Goal: Complete application form: Complete application form

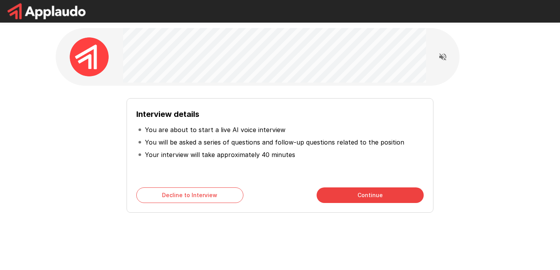
click at [354, 191] on button "Continue" at bounding box center [369, 195] width 107 height 16
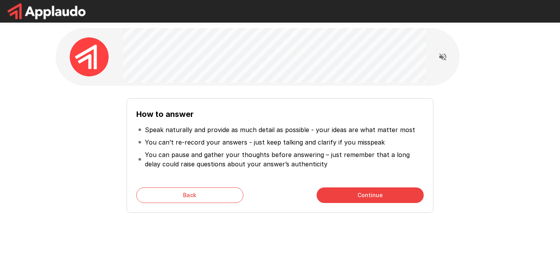
click at [364, 197] on button "Continue" at bounding box center [369, 195] width 107 height 16
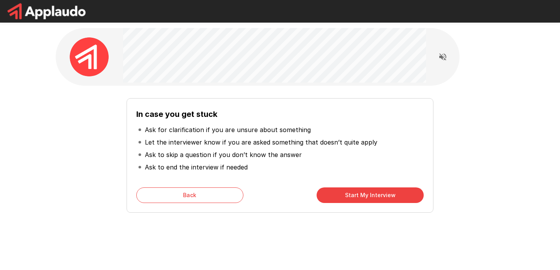
click at [364, 197] on button "Start My Interview" at bounding box center [369, 195] width 107 height 16
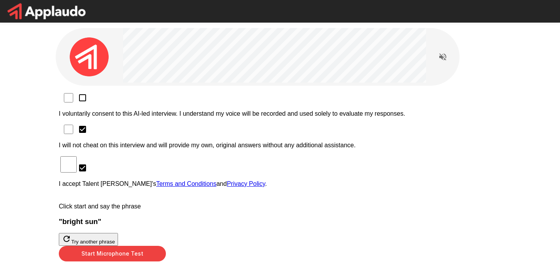
click at [116, 90] on div "I voluntarily consent to this AI-led interview. I understand my voice will be r…" at bounding box center [280, 187] width 448 height 202
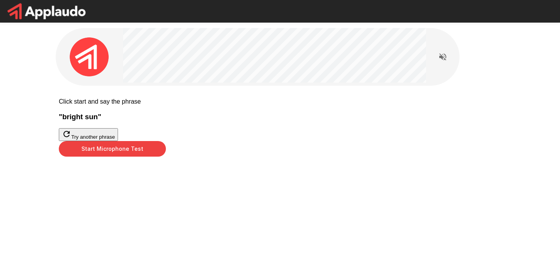
click at [166, 156] on button "Start Microphone Test" at bounding box center [112, 149] width 107 height 16
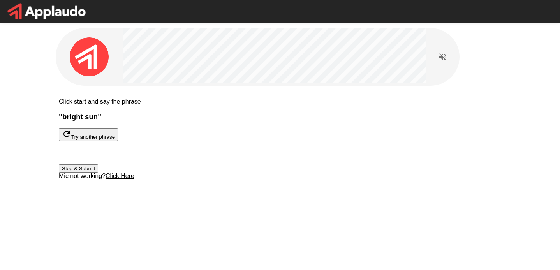
click at [98, 172] on button "Stop & Submit" at bounding box center [78, 168] width 39 height 8
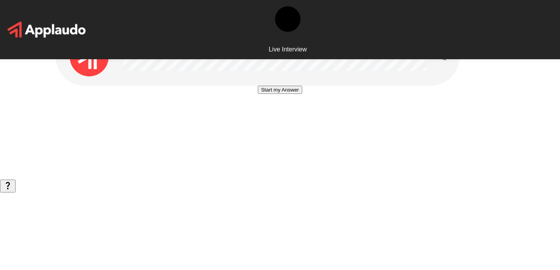
click at [285, 94] on button "Start my Answer" at bounding box center [280, 90] width 44 height 8
click at [299, 117] on button "Stop & Submit" at bounding box center [279, 113] width 39 height 8
click at [290, 94] on button "Start my Answer" at bounding box center [280, 90] width 44 height 8
click at [279, 117] on button "Stop & Submit" at bounding box center [279, 113] width 39 height 8
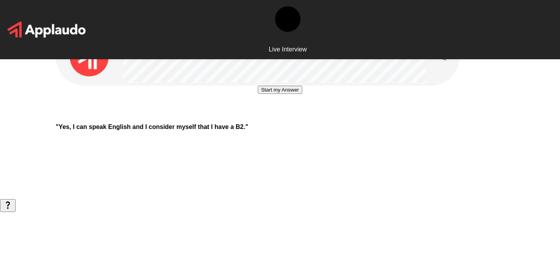
click at [268, 94] on button "Start my Answer" at bounding box center [280, 90] width 44 height 8
click at [268, 117] on button "Stop & Submit" at bounding box center [279, 113] width 39 height 8
click at [273, 94] on button "Start my Answer" at bounding box center [280, 90] width 44 height 8
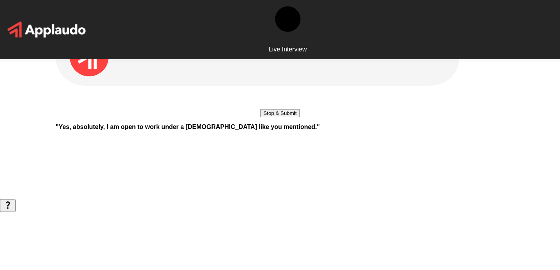
click at [273, 117] on button "Stop & Submit" at bounding box center [279, 113] width 39 height 8
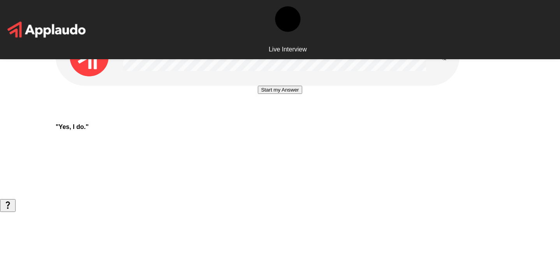
click at [284, 94] on button "Start my Answer" at bounding box center [280, 90] width 44 height 8
click at [283, 117] on button "Stop & Submit" at bounding box center [279, 113] width 39 height 8
click at [283, 94] on button "Start my Answer" at bounding box center [280, 90] width 44 height 8
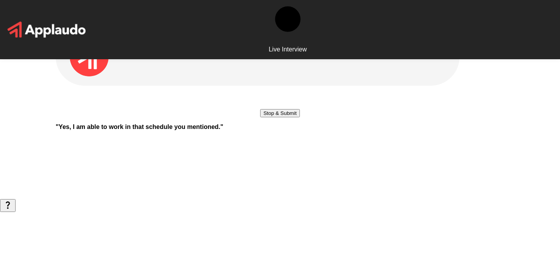
click at [283, 117] on button "Stop & Submit" at bounding box center [279, 113] width 39 height 8
click at [292, 94] on button "Start my Answer" at bounding box center [280, 90] width 44 height 8
click at [292, 117] on button "Stop & Submit" at bounding box center [279, 113] width 39 height 8
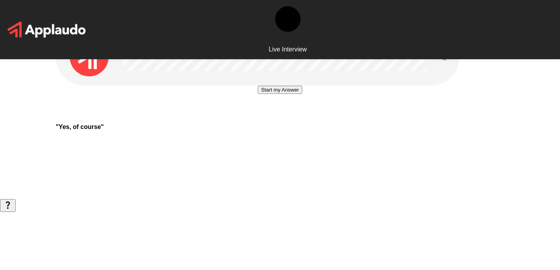
click at [294, 94] on button "Start my Answer" at bounding box center [280, 90] width 44 height 8
click at [294, 117] on button "Stop & Submit" at bounding box center [279, 113] width 39 height 8
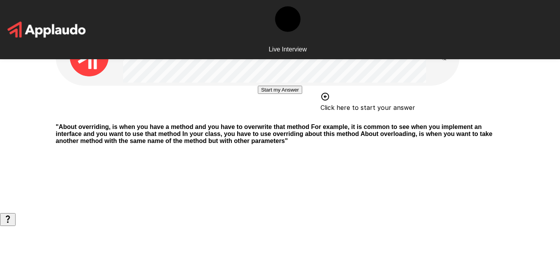
click at [290, 94] on button "Start my Answer" at bounding box center [280, 90] width 44 height 8
click at [299, 117] on button "Stop & Submit" at bounding box center [279, 113] width 39 height 8
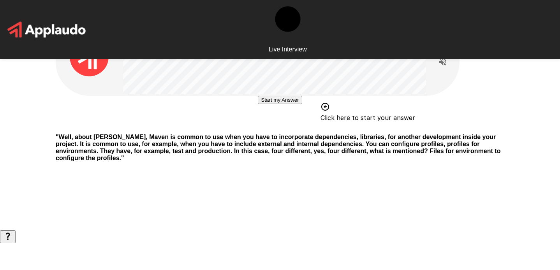
click at [297, 104] on button "Start my Answer" at bounding box center [280, 100] width 44 height 8
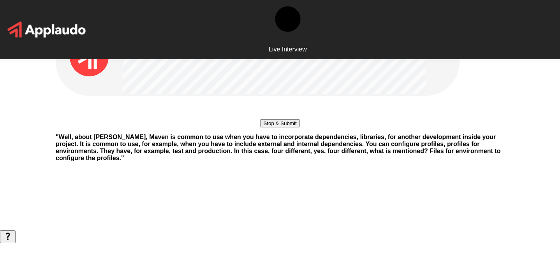
click at [271, 127] on button "Stop & Submit" at bounding box center [279, 123] width 39 height 8
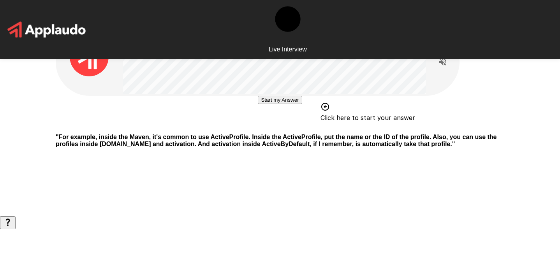
click at [283, 104] on button "Start my Answer" at bounding box center [280, 100] width 44 height 8
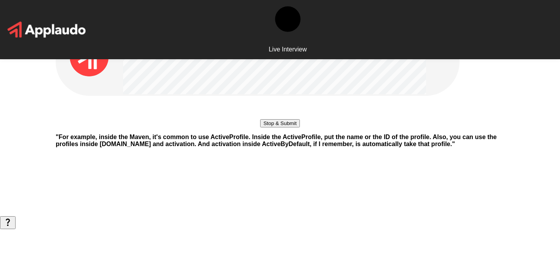
click at [287, 127] on button "Stop & Submit" at bounding box center [279, 123] width 39 height 8
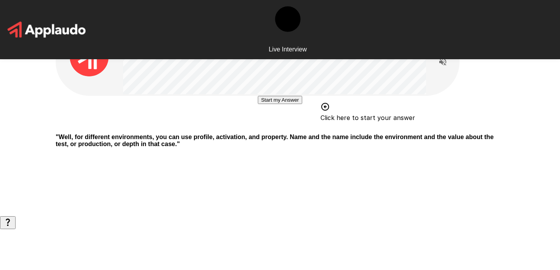
click at [284, 104] on button "Start my Answer" at bounding box center [280, 100] width 44 height 8
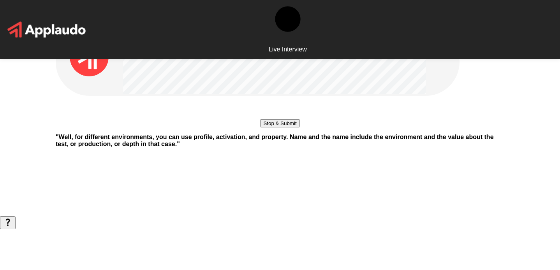
click at [284, 127] on button "Stop & Submit" at bounding box center [279, 123] width 39 height 8
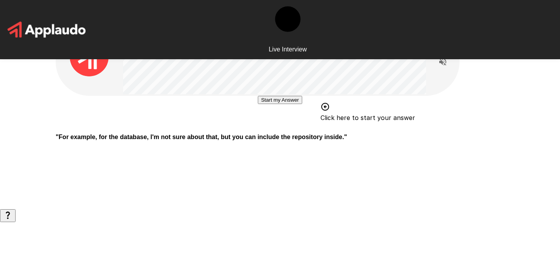
click at [284, 104] on button "Start my Answer" at bounding box center [280, 100] width 44 height 8
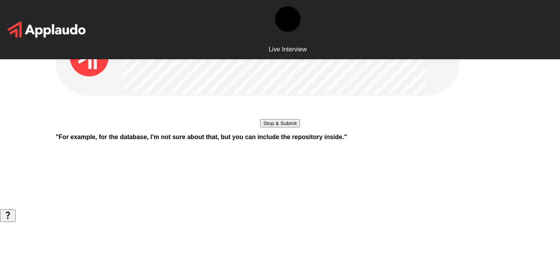
click at [284, 127] on button "Stop & Submit" at bounding box center [279, 123] width 39 height 8
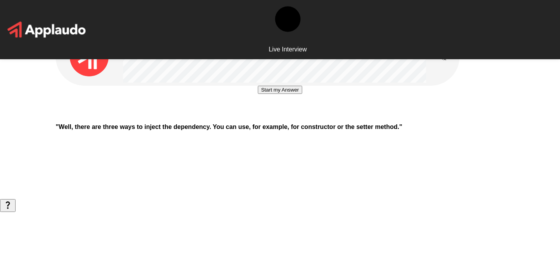
click at [265, 94] on button "Start my Answer" at bounding box center [280, 90] width 44 height 8
click at [265, 117] on button "Stop & Submit" at bounding box center [279, 113] width 39 height 8
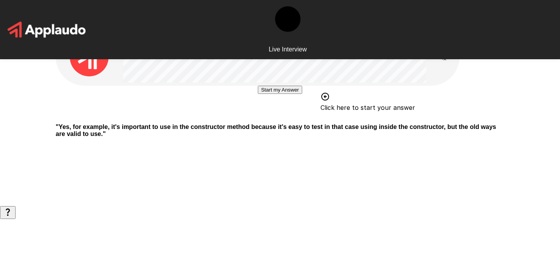
click at [302, 94] on button "Start my Answer" at bounding box center [280, 90] width 44 height 8
click at [299, 117] on button "Stop & Submit" at bounding box center [279, 113] width 39 height 8
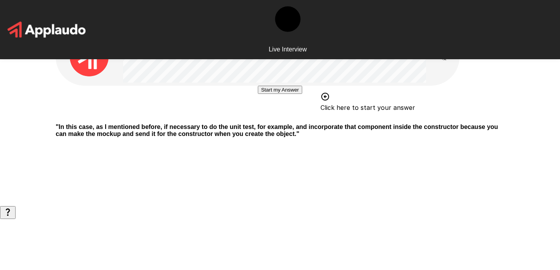
click at [302, 94] on button "Start my Answer" at bounding box center [280, 90] width 44 height 8
click at [282, 117] on button "Stop & Submit" at bounding box center [279, 113] width 39 height 8
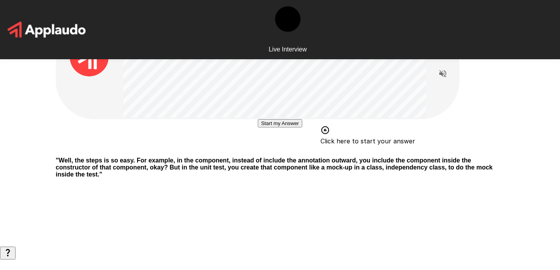
click at [302, 127] on button "Start my Answer" at bounding box center [280, 123] width 44 height 8
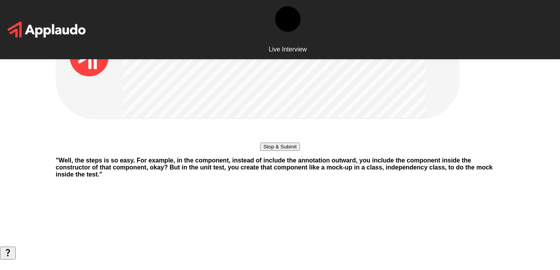
click at [299, 151] on button "Stop & Submit" at bounding box center [279, 146] width 39 height 8
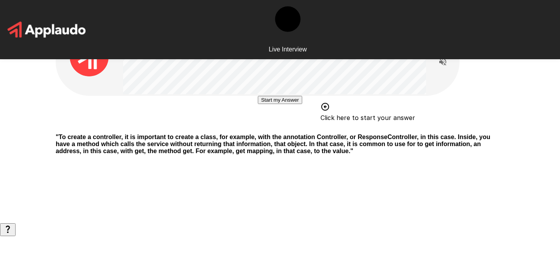
click at [278, 104] on button "Start my Answer" at bounding box center [280, 100] width 44 height 8
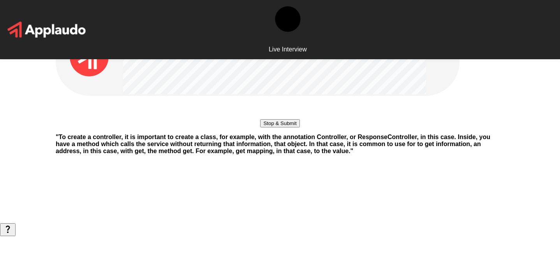
click at [278, 127] on button "Stop & Submit" at bounding box center [279, 123] width 39 height 8
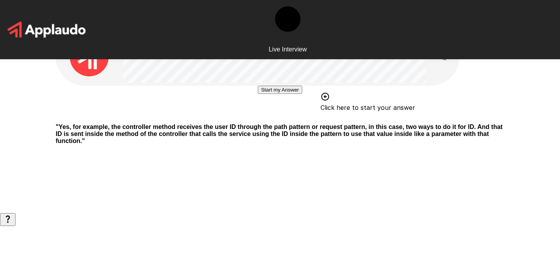
click at [279, 94] on button "Start my Answer" at bounding box center [280, 90] width 44 height 8
click at [279, 117] on button "Stop & Submit" at bounding box center [279, 113] width 39 height 8
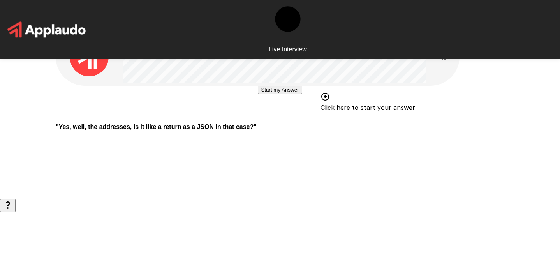
click at [278, 94] on button "Start my Answer" at bounding box center [280, 90] width 44 height 8
click at [278, 117] on button "Stop & Submit" at bounding box center [279, 113] width 39 height 8
click at [240, 199] on div "Start my Answer " Yes, the annotation is controller "" at bounding box center [279, 99] width 467 height 199
click at [244, 130] on p "" Yes, the annotation is controller "" at bounding box center [280, 126] width 448 height 7
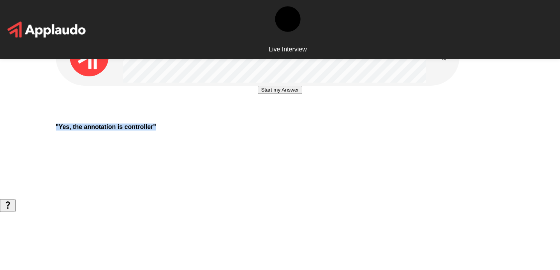
click at [244, 130] on p "" Yes, the annotation is controller "" at bounding box center [280, 126] width 448 height 7
click at [243, 130] on p "" Yes, the annotation is controller "" at bounding box center [280, 126] width 448 height 7
click at [192, 117] on div "Start my Answer" at bounding box center [280, 102] width 448 height 32
click at [264, 94] on button "Start my Answer" at bounding box center [280, 90] width 44 height 8
click at [264, 117] on button "Stop & Submit" at bounding box center [279, 113] width 39 height 8
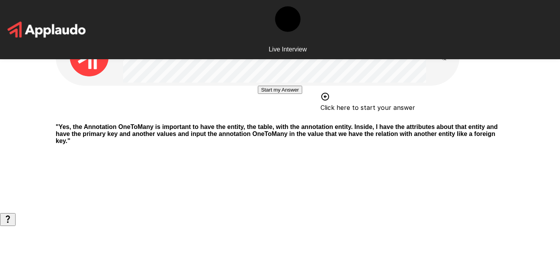
click at [268, 94] on button "Start my Answer" at bounding box center [280, 90] width 44 height 8
click at [290, 117] on button "Stop & Submit" at bounding box center [279, 113] width 39 height 8
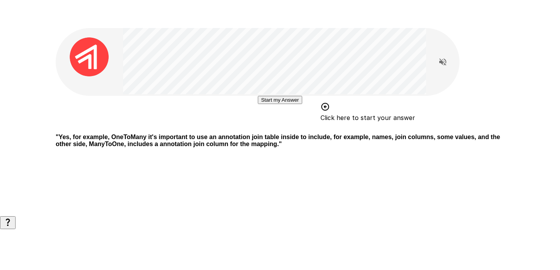
scroll to position [4, 0]
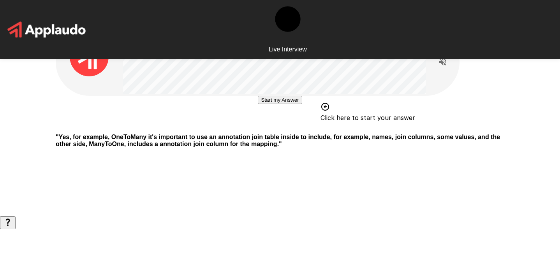
click at [302, 104] on button "Start my Answer" at bounding box center [280, 100] width 44 height 8
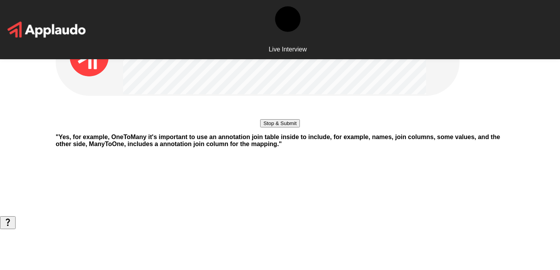
click at [274, 127] on button "Stop & Submit" at bounding box center [279, 123] width 39 height 8
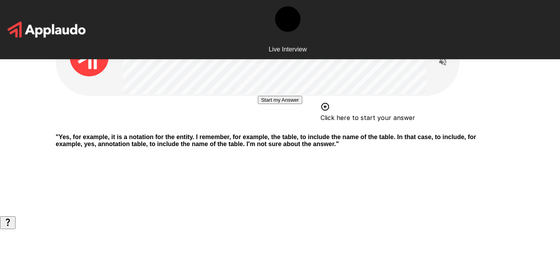
click at [275, 104] on button "Start my Answer" at bounding box center [280, 100] width 44 height 8
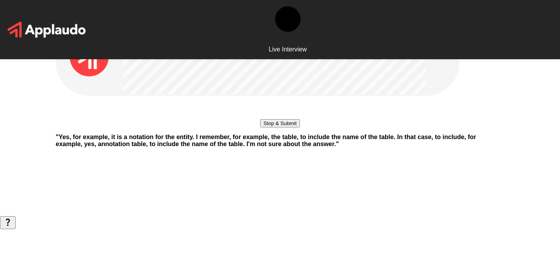
click at [260, 127] on button "Stop & Submit" at bounding box center [279, 123] width 39 height 8
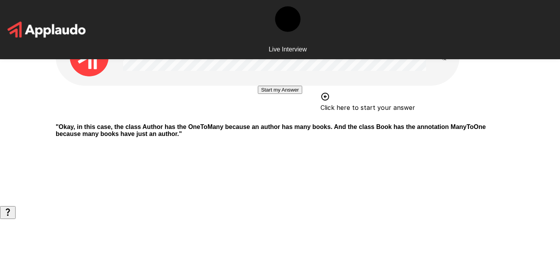
click at [275, 94] on button "Start my Answer" at bounding box center [280, 90] width 44 height 8
click at [291, 117] on button "Stop & Submit" at bounding box center [279, 113] width 39 height 8
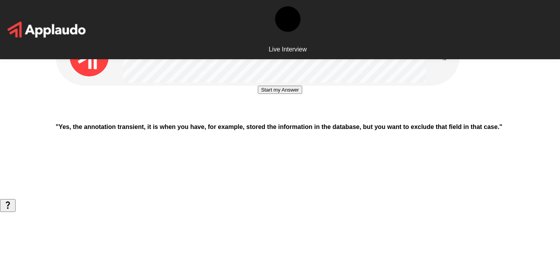
click at [301, 94] on button "Start my Answer" at bounding box center [280, 90] width 44 height 8
click at [299, 117] on button "Stop & Submit" at bounding box center [279, 113] width 39 height 8
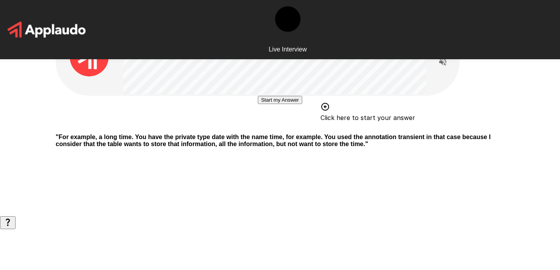
click at [295, 104] on button "Start my Answer" at bounding box center [280, 100] width 44 height 8
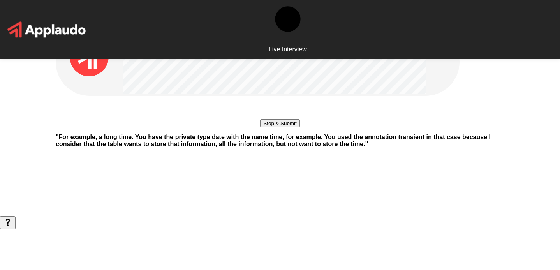
click at [296, 127] on button "Stop & Submit" at bounding box center [279, 123] width 39 height 8
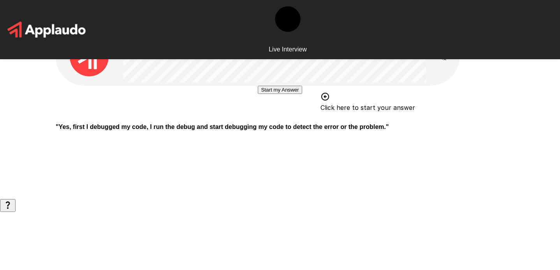
click at [286, 94] on button "Start my Answer" at bounding box center [280, 90] width 44 height 8
click at [299, 117] on button "Stop & Submit" at bounding box center [279, 113] width 39 height 8
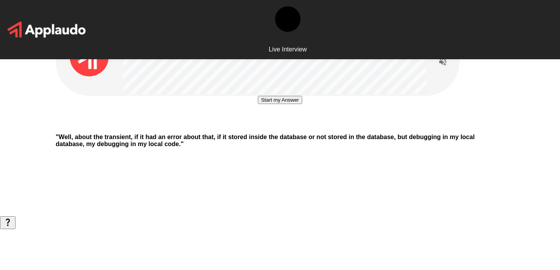
click at [297, 104] on button "Start my Answer" at bounding box center [280, 100] width 44 height 8
click at [298, 127] on button "Stop & Submit" at bounding box center [279, 123] width 39 height 8
click at [269, 104] on button "Start my Answer" at bounding box center [280, 100] width 44 height 8
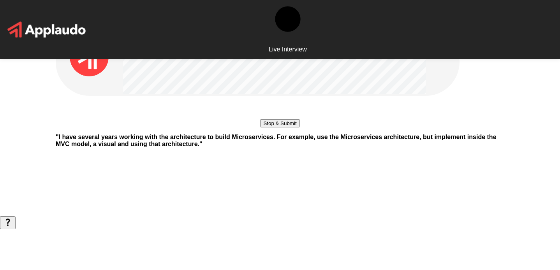
click at [268, 127] on button "Stop & Submit" at bounding box center [279, 123] width 39 height 8
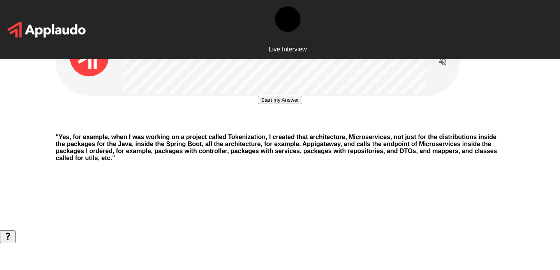
click at [298, 104] on button "Start my Answer" at bounding box center [280, 100] width 44 height 8
click at [299, 127] on button "Stop & Submit" at bounding box center [279, 123] width 39 height 8
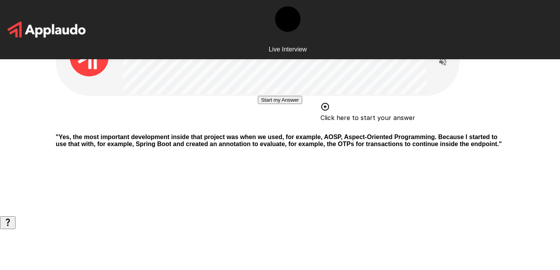
click at [282, 104] on button "Start my Answer" at bounding box center [280, 100] width 44 height 8
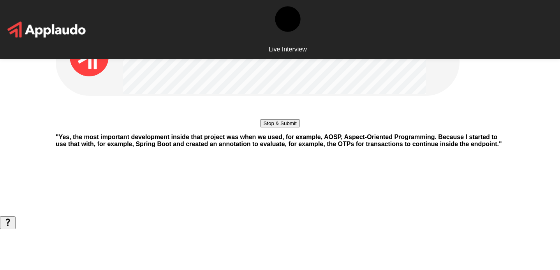
click at [293, 127] on button "Stop & Submit" at bounding box center [279, 123] width 39 height 8
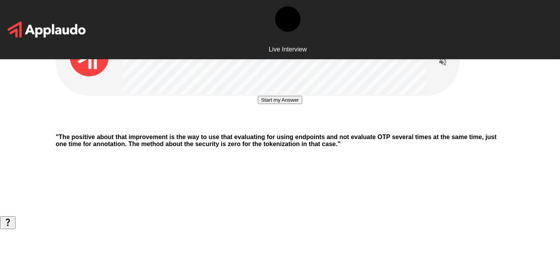
click at [302, 104] on button "Start my Answer" at bounding box center [280, 100] width 44 height 8
click at [299, 127] on button "Stop & Submit" at bounding box center [279, 123] width 39 height 8
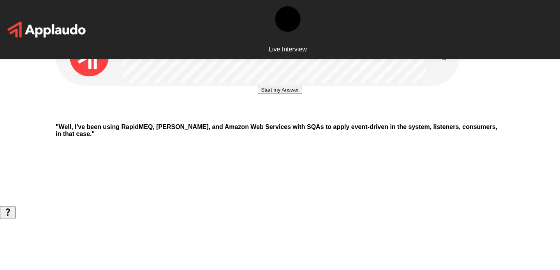
click at [296, 94] on button "Start my Answer" at bounding box center [280, 90] width 44 height 8
click at [296, 117] on button "Stop & Submit" at bounding box center [279, 113] width 39 height 8
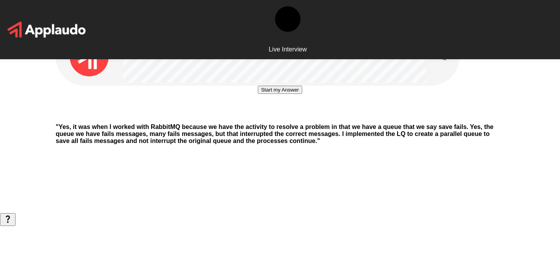
click at [296, 94] on button "Start my Answer" at bounding box center [280, 90] width 44 height 8
click at [299, 117] on button "Stop & Submit" at bounding box center [279, 113] width 39 height 8
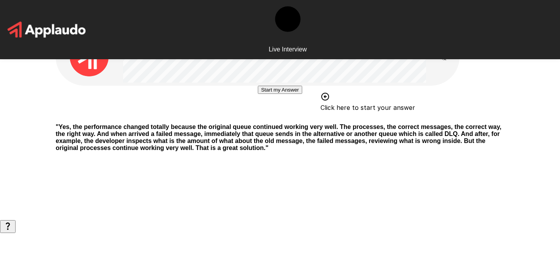
click at [258, 94] on button "Start my Answer" at bounding box center [280, 90] width 44 height 8
click at [260, 117] on button "Stop & Submit" at bounding box center [279, 113] width 39 height 8
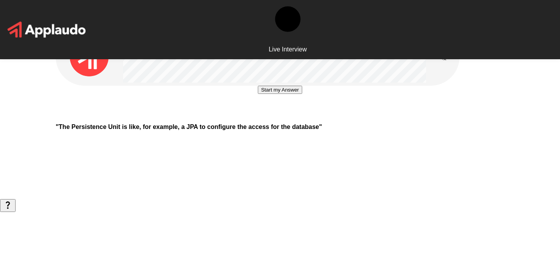
click at [302, 94] on button "Start my Answer" at bounding box center [280, 90] width 44 height 8
click at [298, 117] on button "Stop & Submit" at bounding box center [279, 113] width 39 height 8
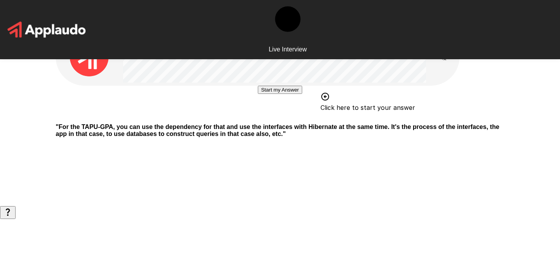
click at [302, 94] on button "Start my Answer" at bounding box center [280, 90] width 44 height 8
click at [281, 117] on button "Stop & Submit" at bounding box center [279, 113] width 39 height 8
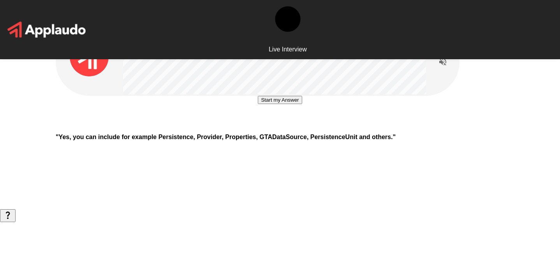
click at [302, 104] on button "Start my Answer" at bounding box center [280, 100] width 44 height 8
click at [289, 127] on button "Stop & Submit" at bounding box center [279, 123] width 39 height 8
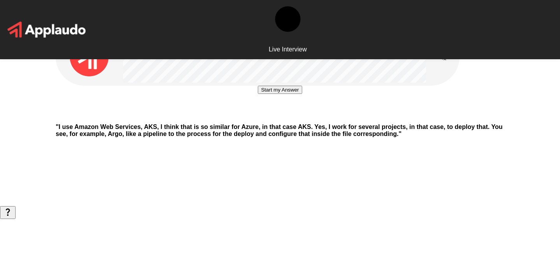
click at [268, 94] on button "Start my Answer" at bounding box center [280, 90] width 44 height 8
click at [268, 117] on button "Stop & Submit" at bounding box center [279, 113] width 39 height 8
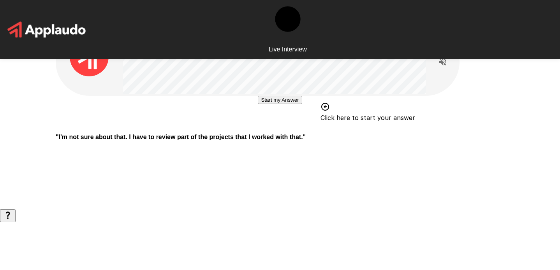
click at [268, 104] on div "Start my Answer Click here to start your answer" at bounding box center [280, 100] width 44 height 8
click at [269, 104] on button "Start my Answer" at bounding box center [280, 100] width 44 height 8
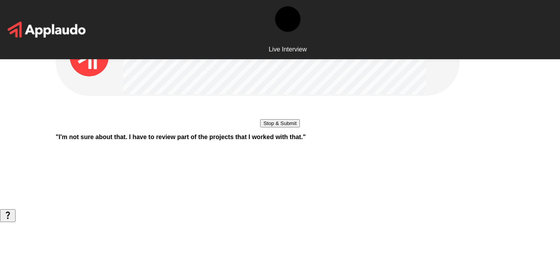
click at [292, 127] on button "Stop & Submit" at bounding box center [279, 123] width 39 height 8
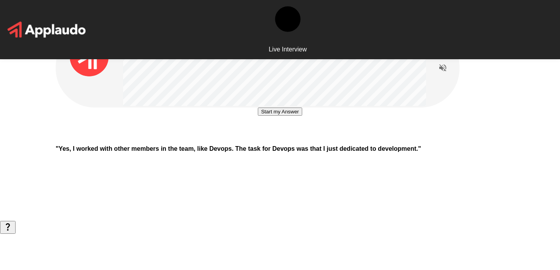
click at [302, 116] on button "Start my Answer" at bounding box center [280, 111] width 44 height 8
click at [297, 139] on button "Stop & Submit" at bounding box center [279, 135] width 39 height 8
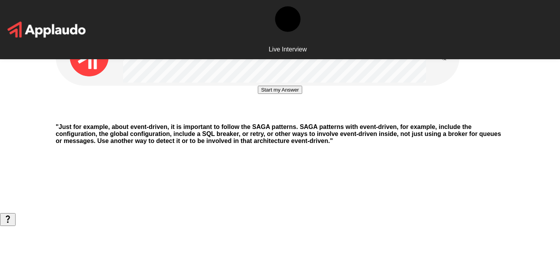
click at [294, 94] on button "Start my Answer" at bounding box center [280, 90] width 44 height 8
click at [294, 117] on button "Stop & Submit" at bounding box center [279, 113] width 39 height 8
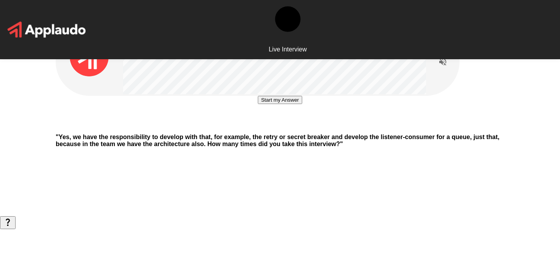
click at [278, 104] on button "Start my Answer" at bounding box center [280, 100] width 44 height 8
click at [278, 127] on button "Stop & Submit" at bounding box center [279, 123] width 39 height 8
